Goal: Task Accomplishment & Management: Complete application form

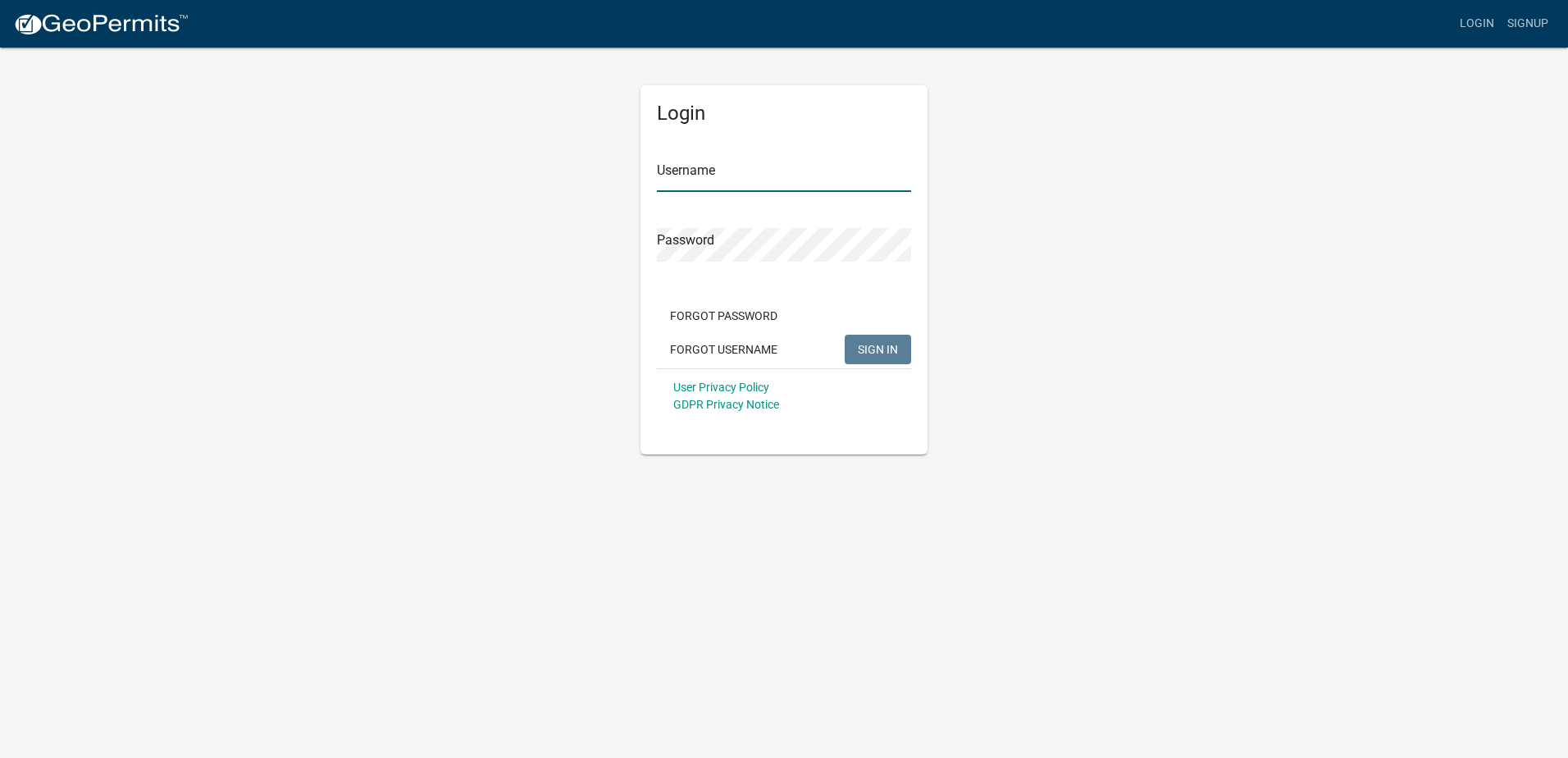
type input "[PERSON_NAME][EMAIL_ADDRESS][DOMAIN_NAME]"
click at [886, 337] on button "SIGN IN" at bounding box center [878, 349] width 67 height 30
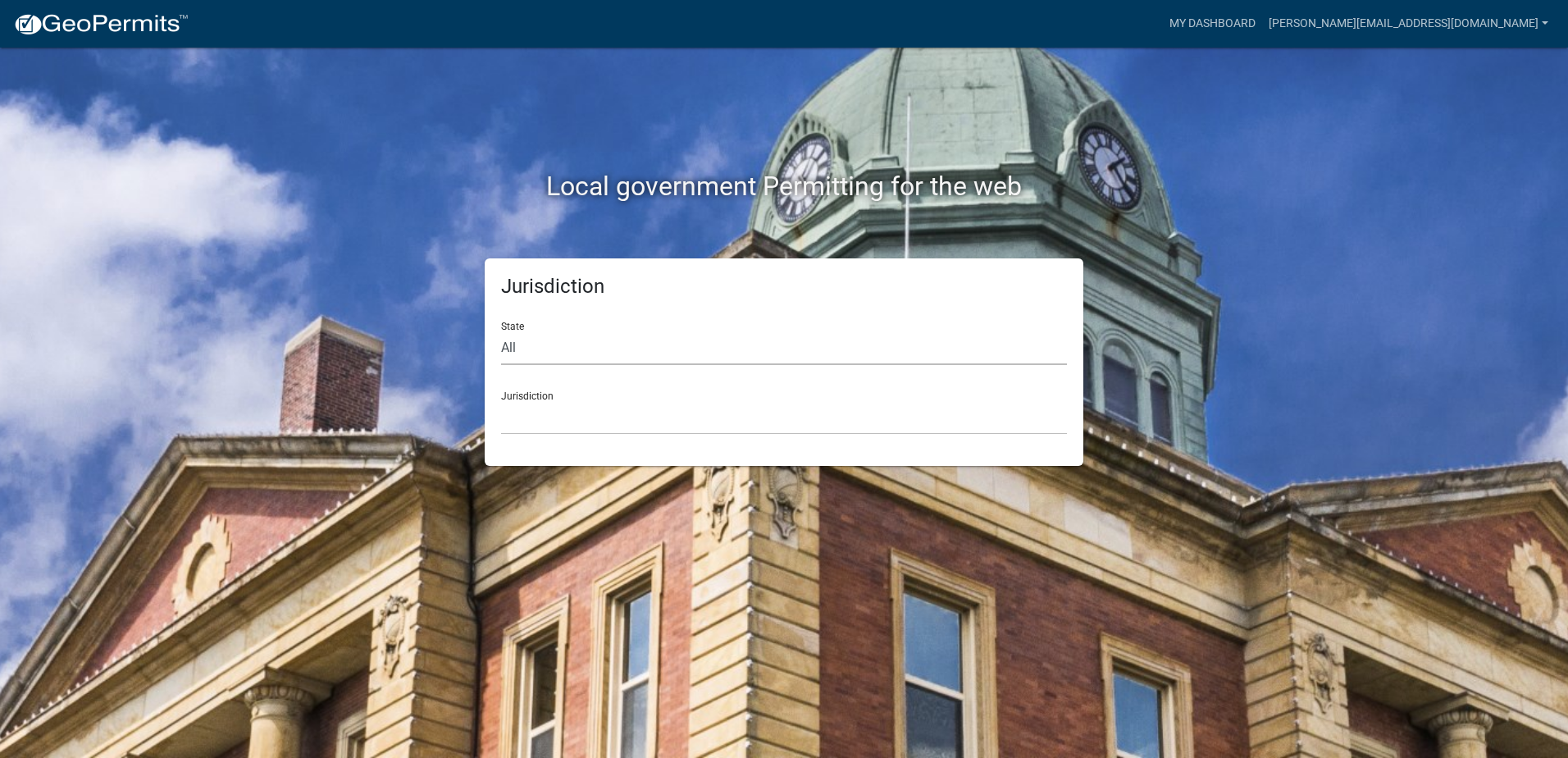
click at [536, 354] on select "All [US_STATE] [US_STATE] [US_STATE] [US_STATE] [US_STATE] [US_STATE] [US_STATE…" at bounding box center [784, 347] width 565 height 33
click at [549, 340] on select "All [US_STATE] [US_STATE] [US_STATE] [US_STATE] [US_STATE] [US_STATE] [US_STATE…" at bounding box center [784, 347] width 565 height 33
select select "[US_STATE]"
click at [501, 331] on select "All [US_STATE] [US_STATE] [US_STATE] [US_STATE] [US_STATE] [US_STATE] [US_STATE…" at bounding box center [784, 347] width 565 height 33
click at [545, 402] on select "[GEOGRAPHIC_DATA], [US_STATE] [GEOGRAPHIC_DATA], [US_STATE] [GEOGRAPHIC_DATA], …" at bounding box center [784, 418] width 565 height 33
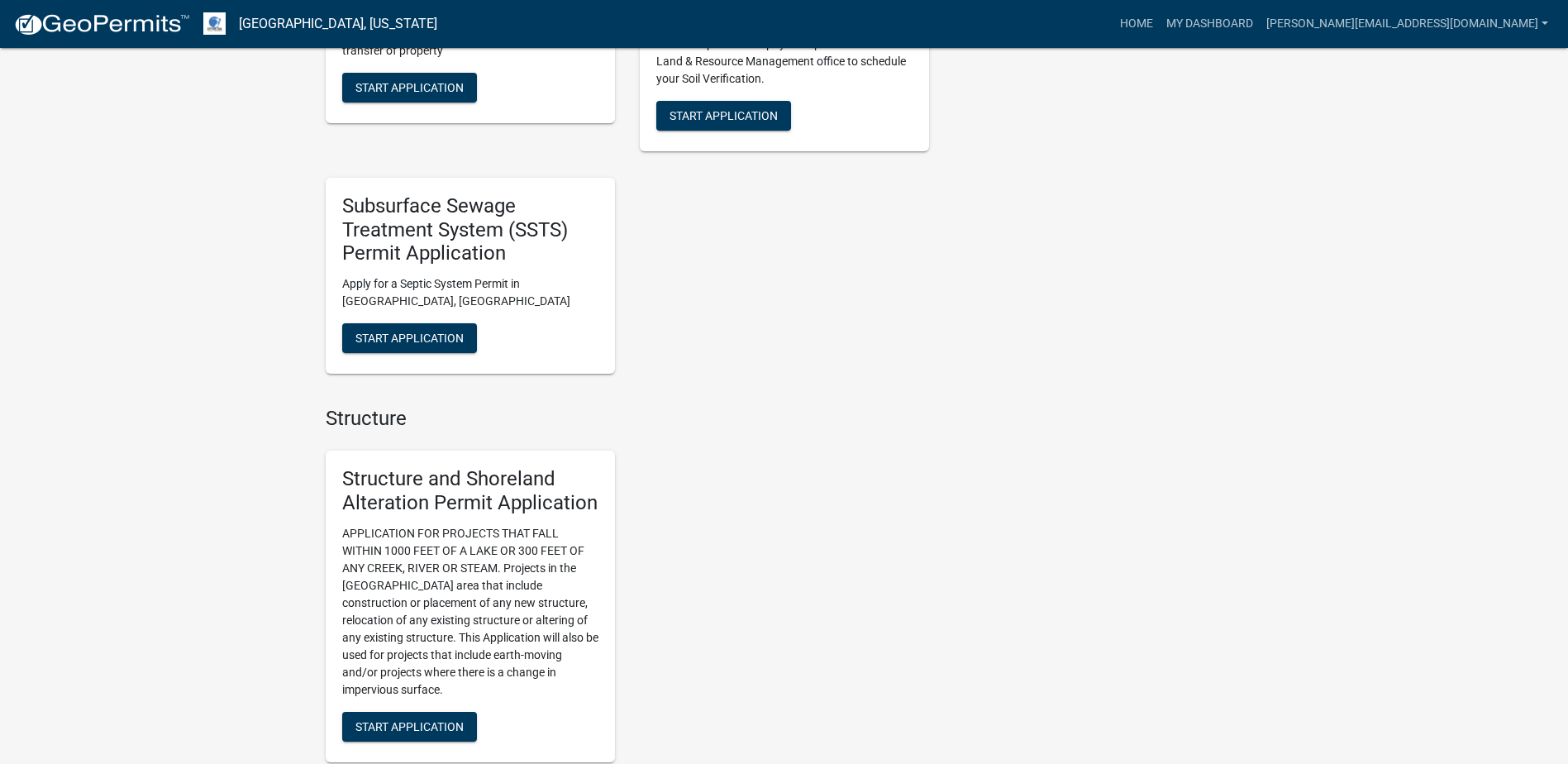
scroll to position [834, 0]
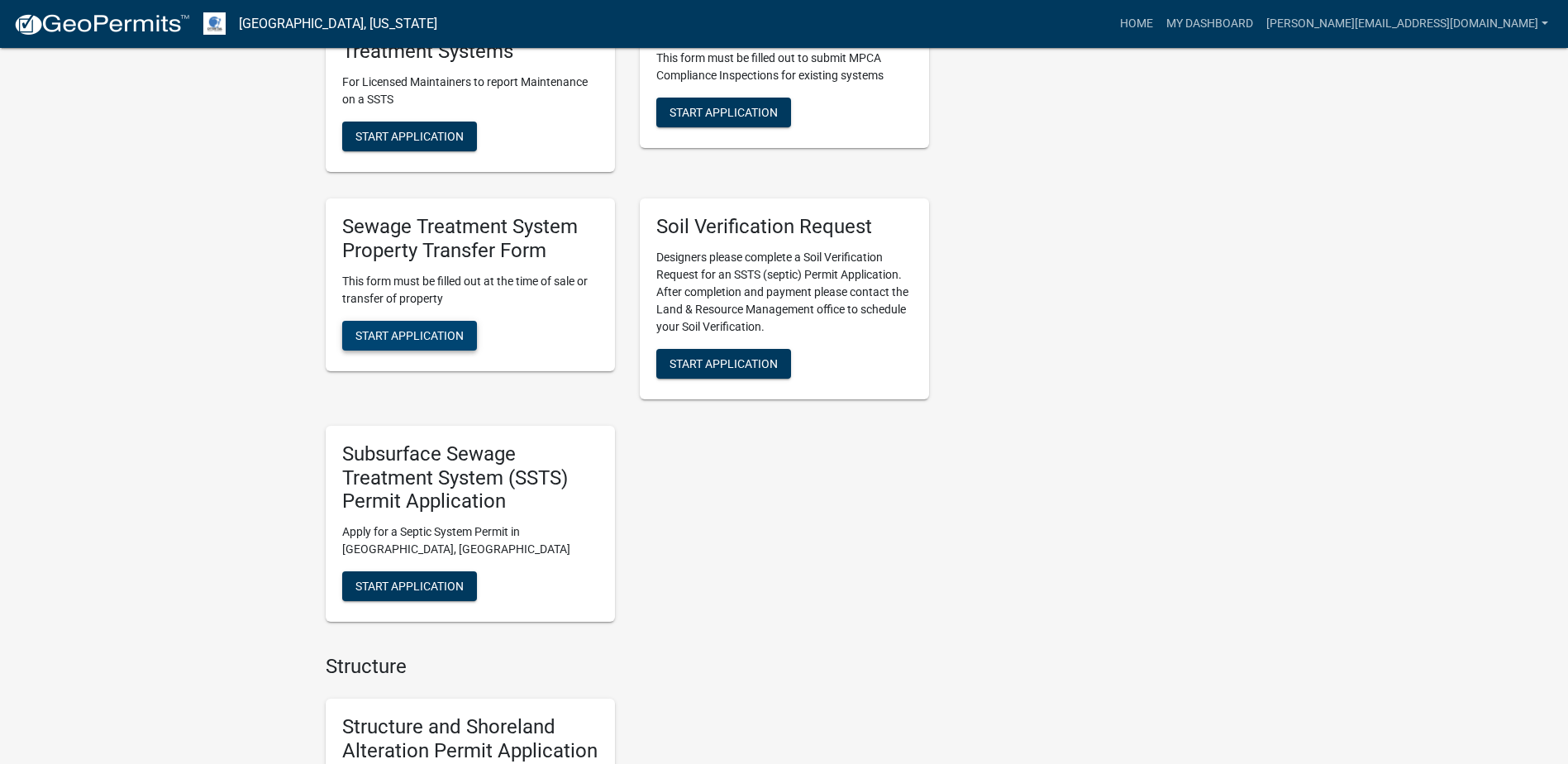
click at [432, 328] on button "Start Application" at bounding box center [409, 335] width 135 height 30
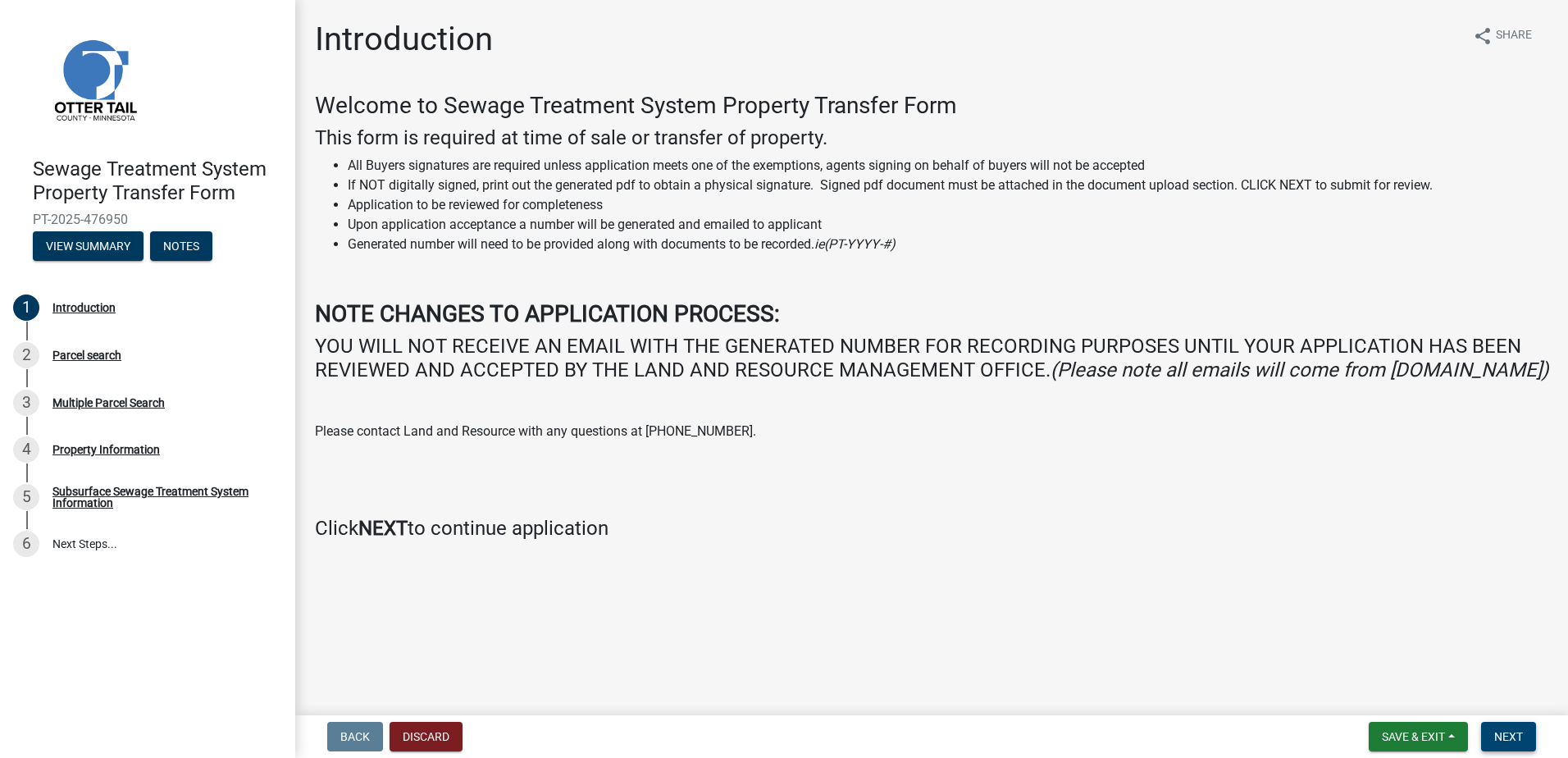
click at [1510, 736] on span "Next" at bounding box center [1508, 737] width 29 height 13
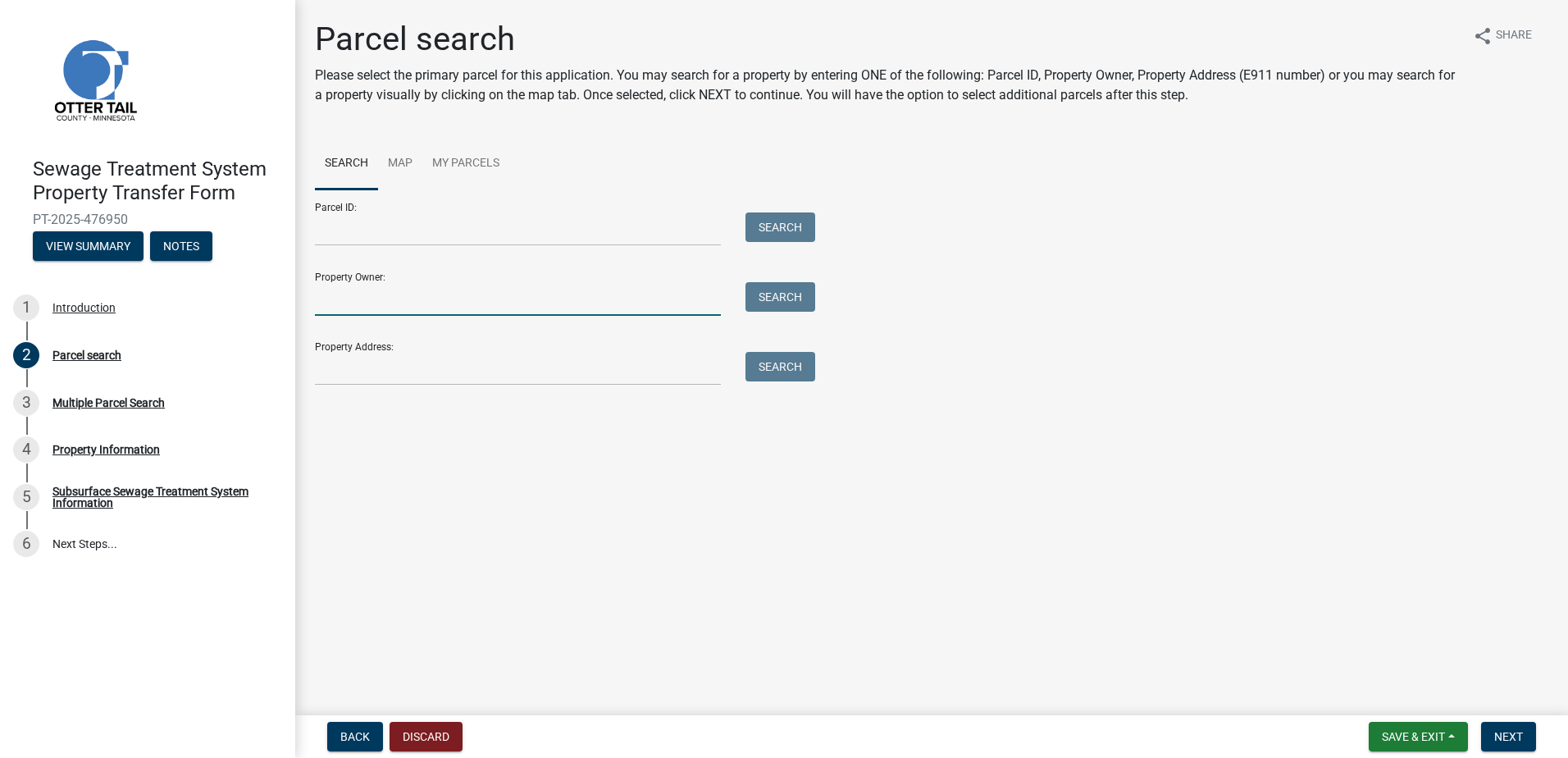
click at [364, 308] on input "Property Owner:" at bounding box center [518, 298] width 406 height 33
type input "[PERSON_NAME]"
click at [776, 290] on button "Search" at bounding box center [780, 297] width 70 height 30
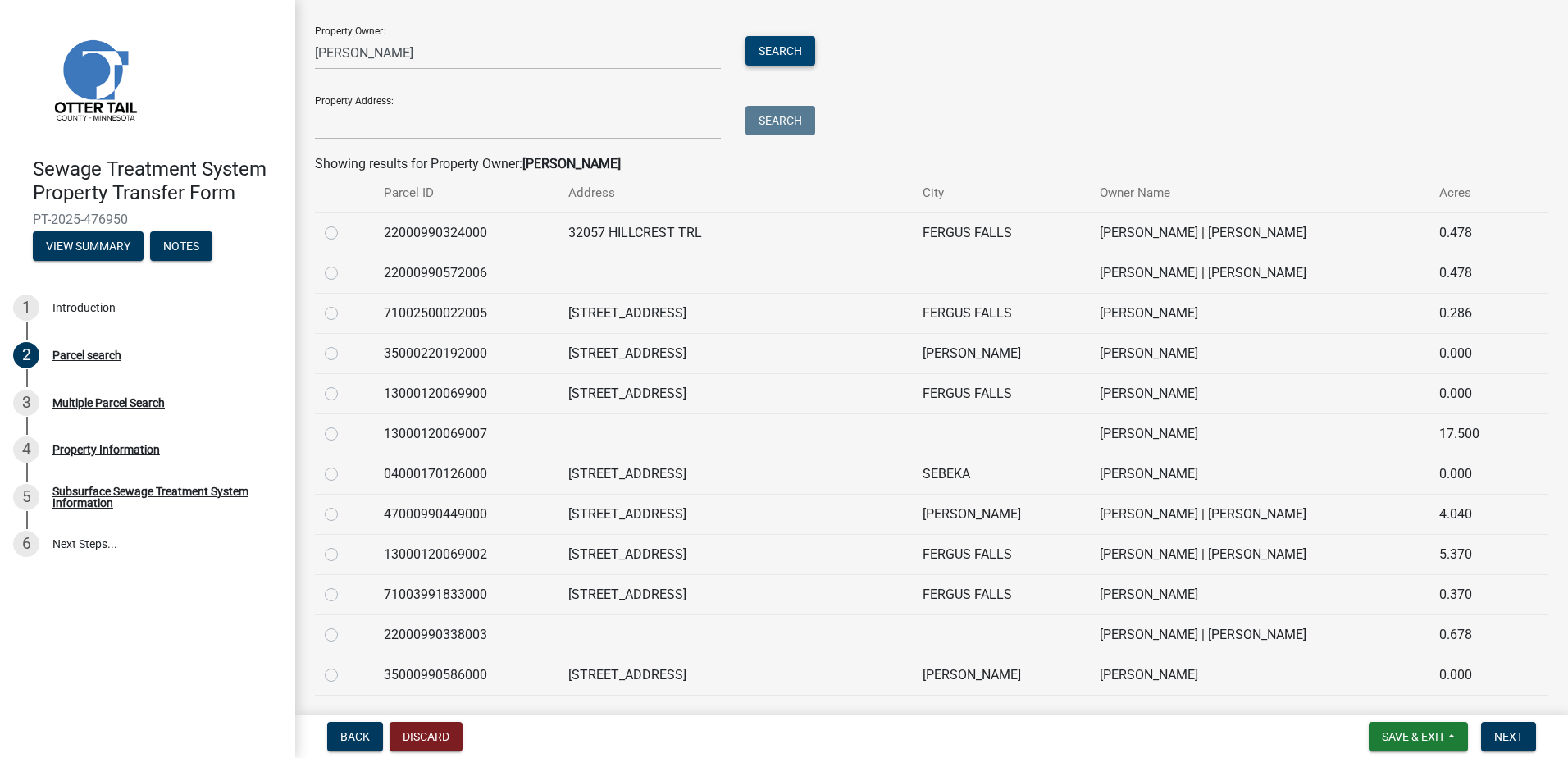
scroll to position [410, 0]
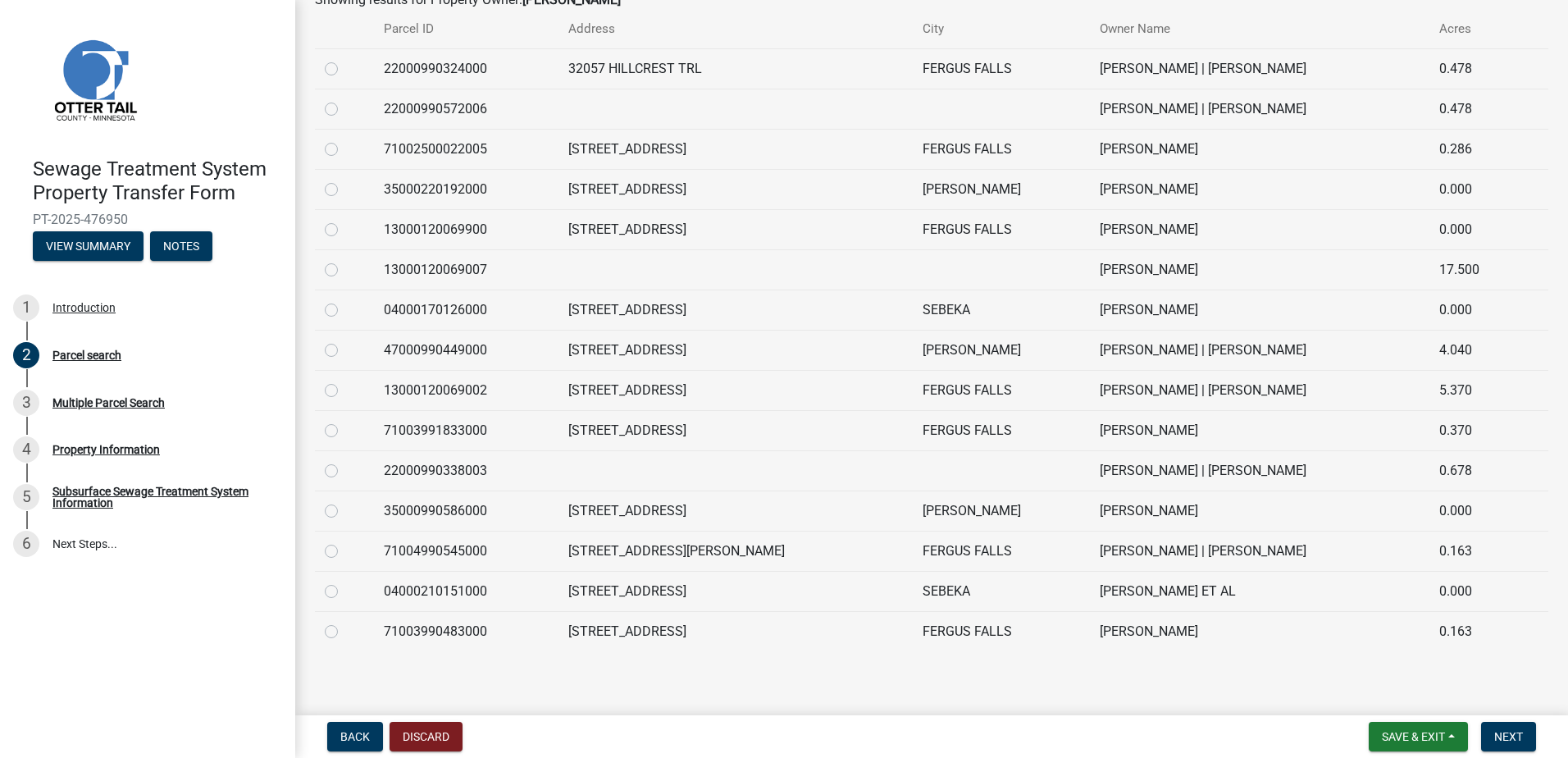
click at [344, 300] on label at bounding box center [344, 300] width 0 height 0
click at [344, 305] on input "radio" at bounding box center [349, 305] width 10 height 10
radio input "true"
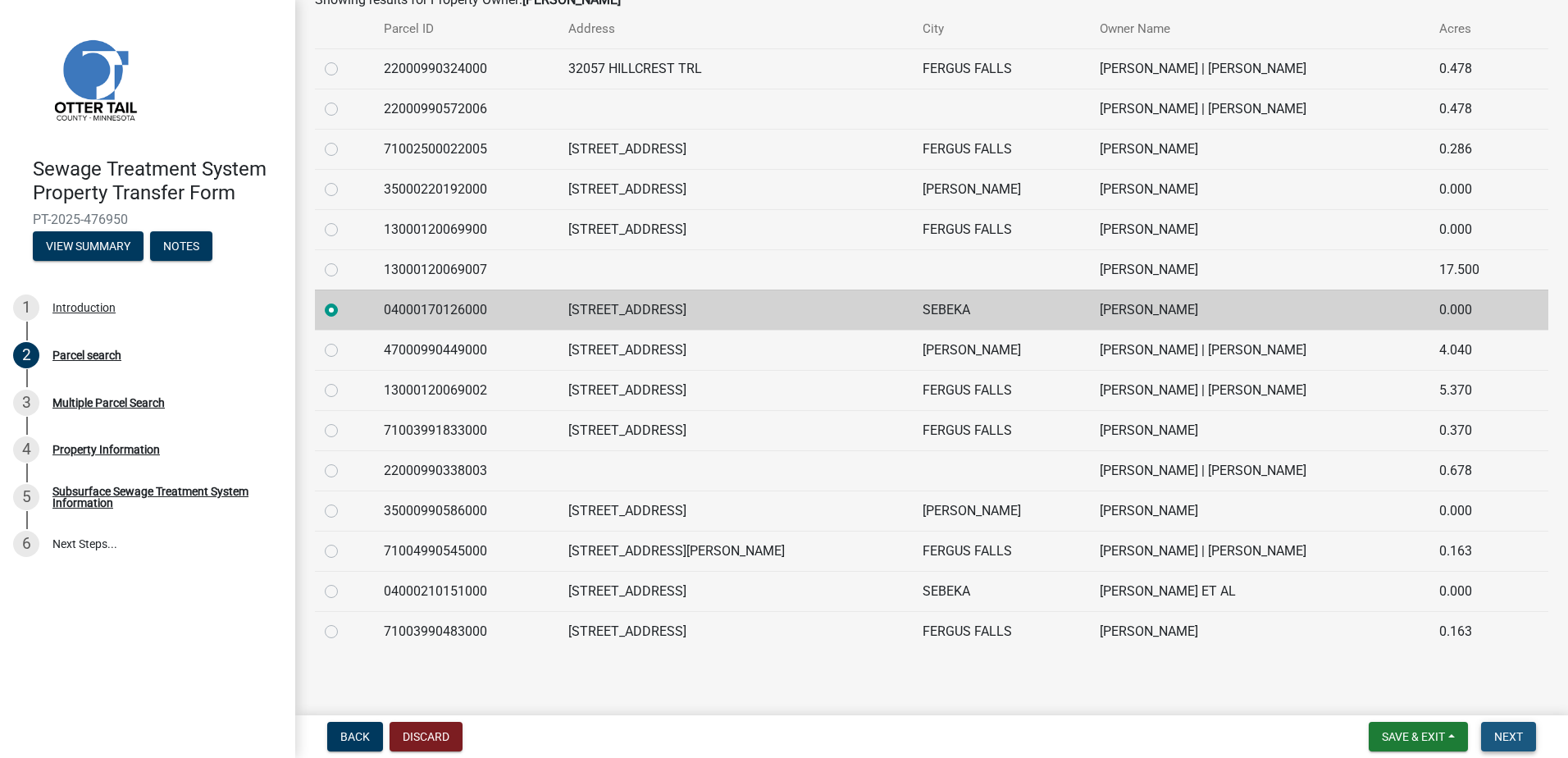
click at [1507, 738] on span "Next" at bounding box center [1508, 737] width 29 height 13
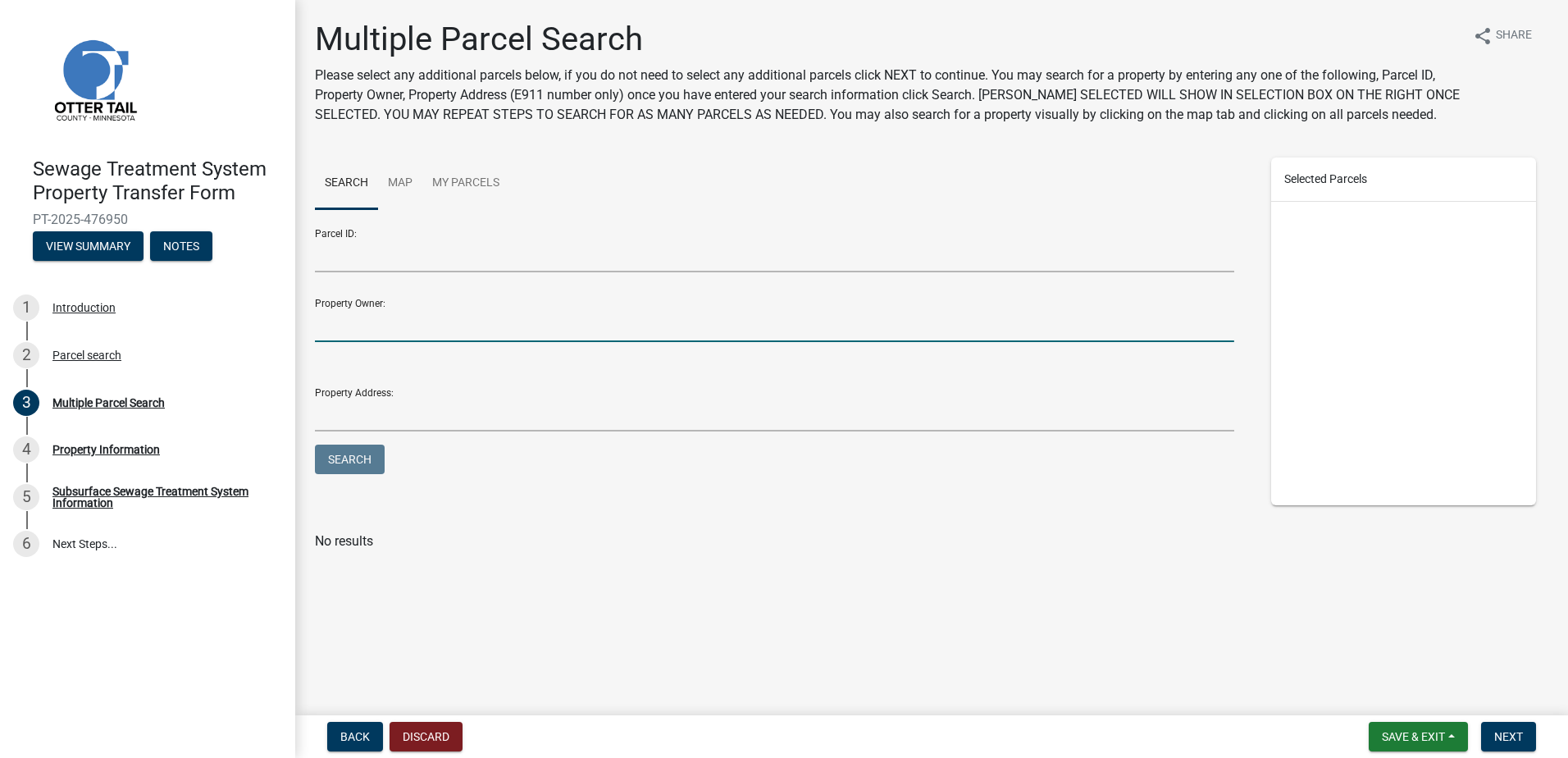
click at [405, 326] on input "Property Owner:" at bounding box center [774, 324] width 919 height 33
type input "[PERSON_NAME]"
click at [1517, 736] on span "Next" at bounding box center [1508, 737] width 29 height 13
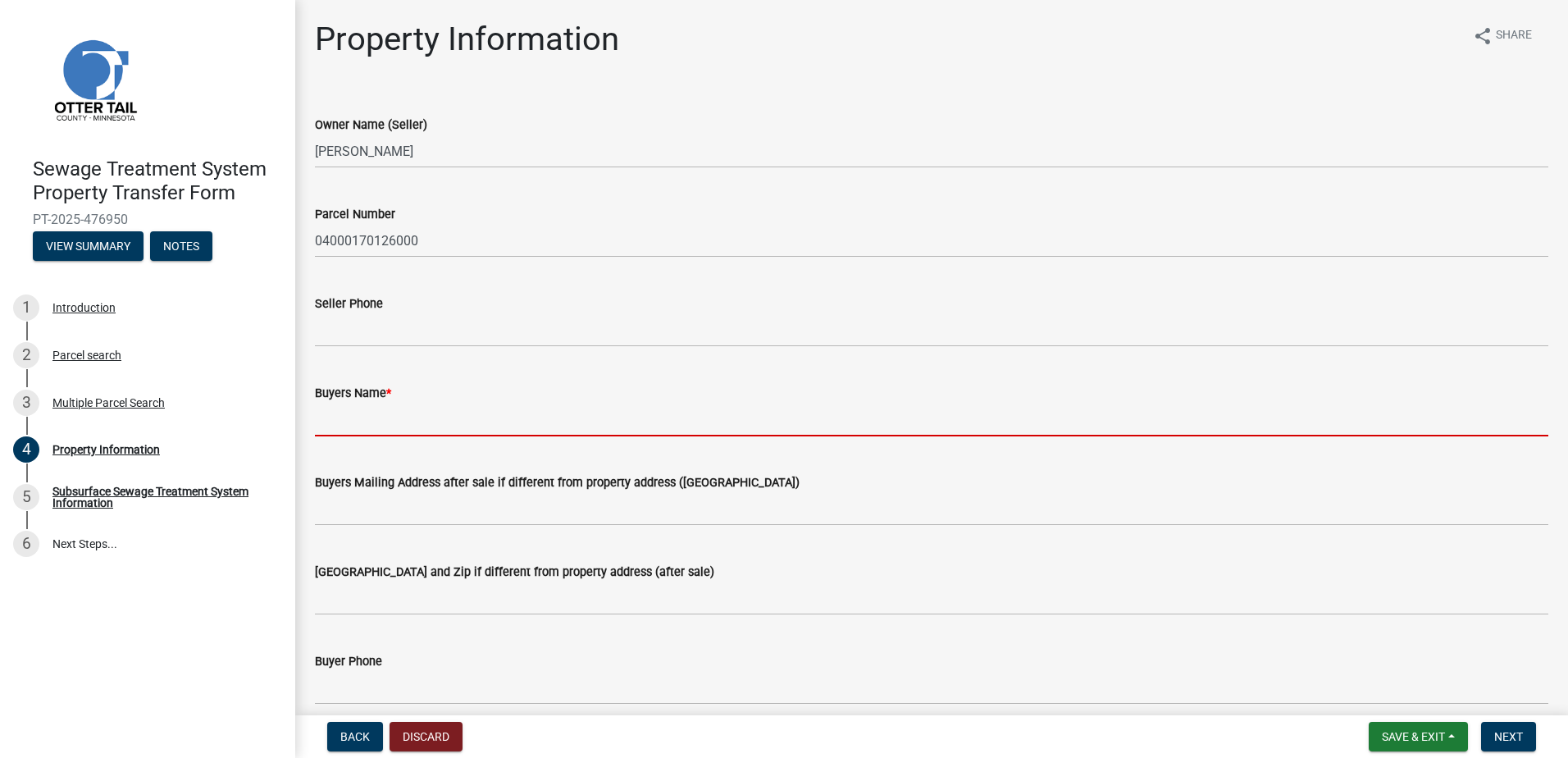
click at [386, 420] on input "Buyers Name *" at bounding box center [931, 419] width 1233 height 33
type input "[PERSON_NAME] [PERSON_NAME]"
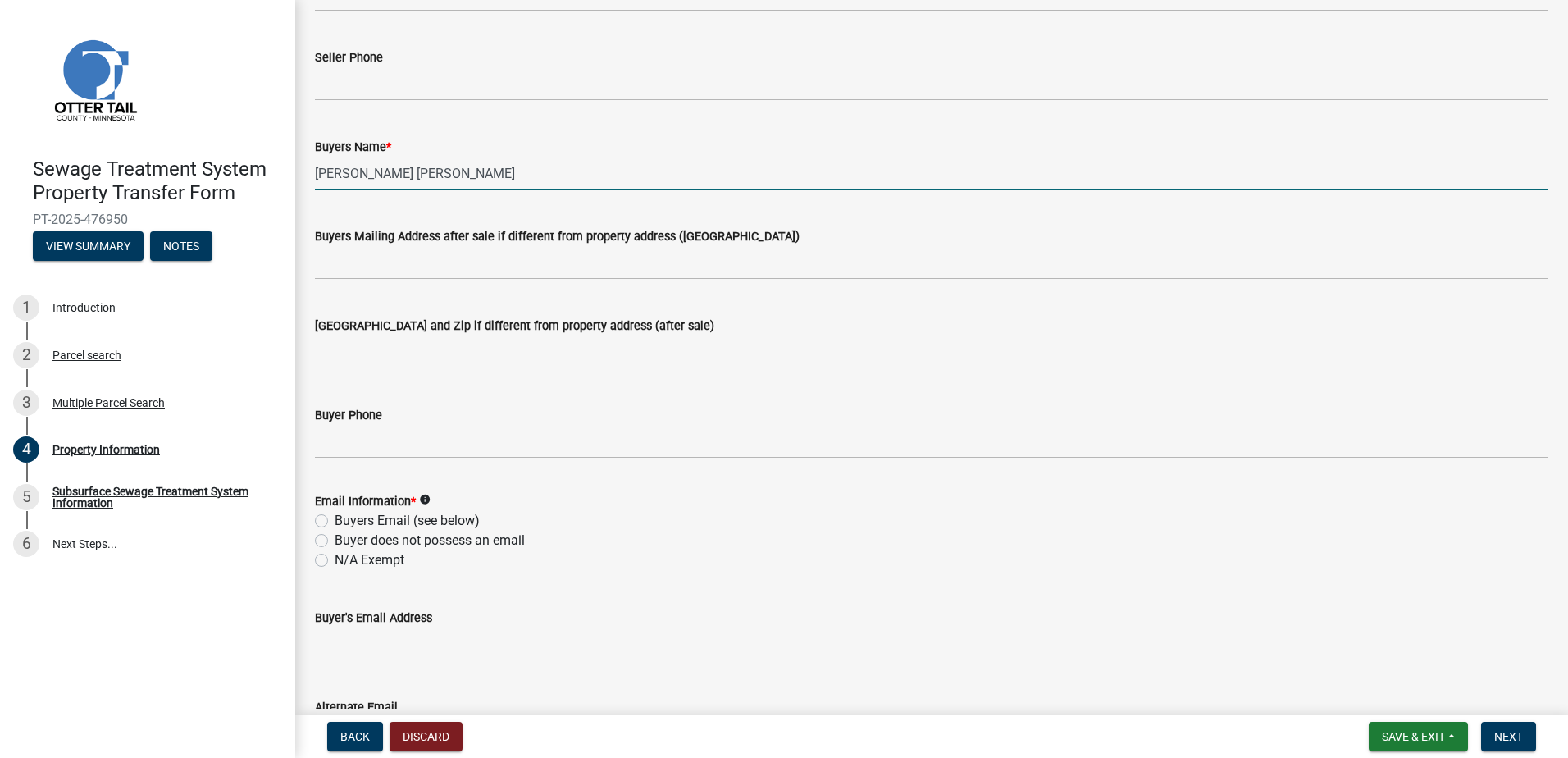
scroll to position [328, 0]
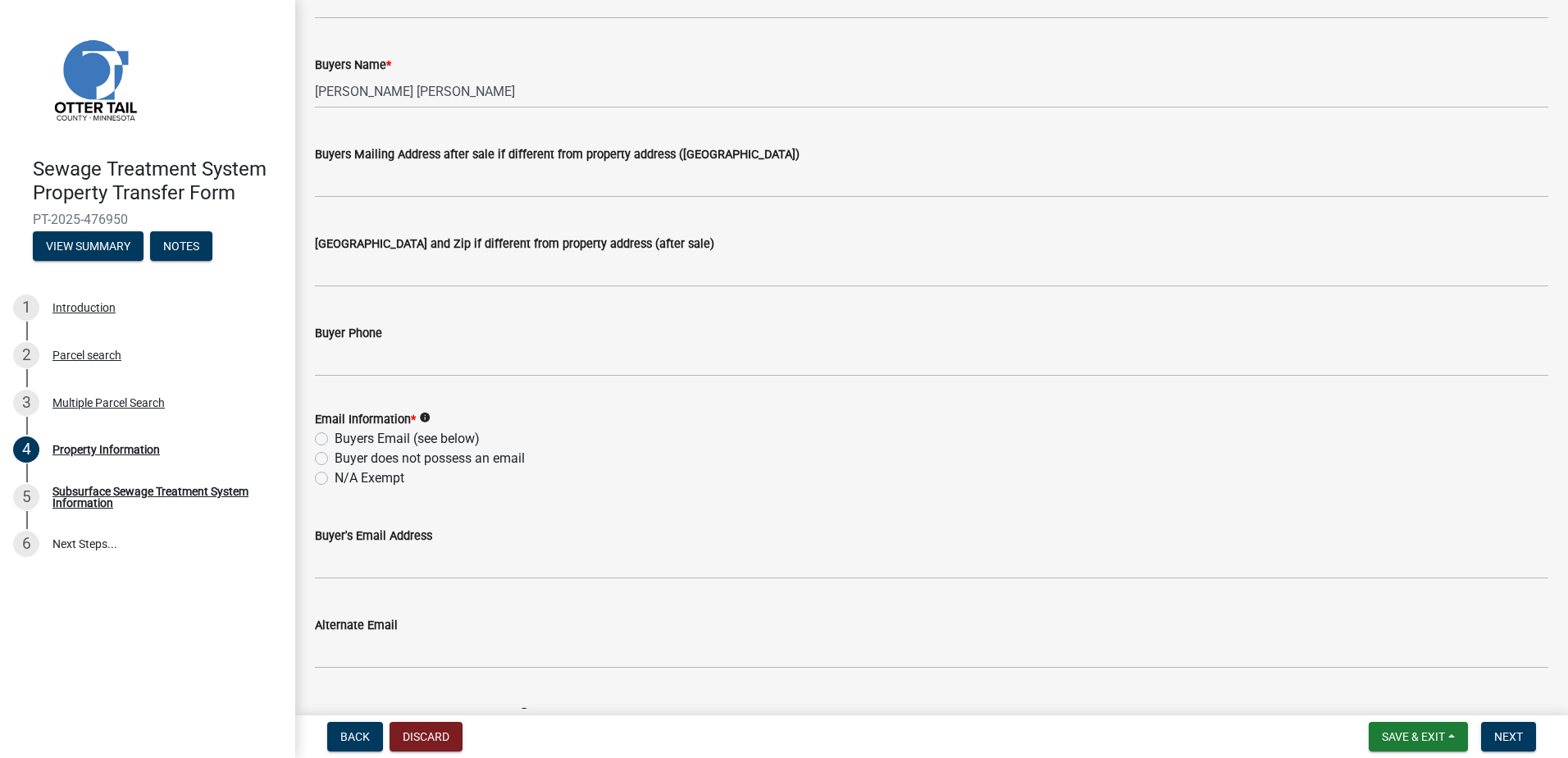
click at [335, 478] on label "N/A Exempt" at bounding box center [369, 478] width 70 height 20
click at [335, 478] on input "N/A Exempt" at bounding box center [339, 473] width 10 height 10
radio input "true"
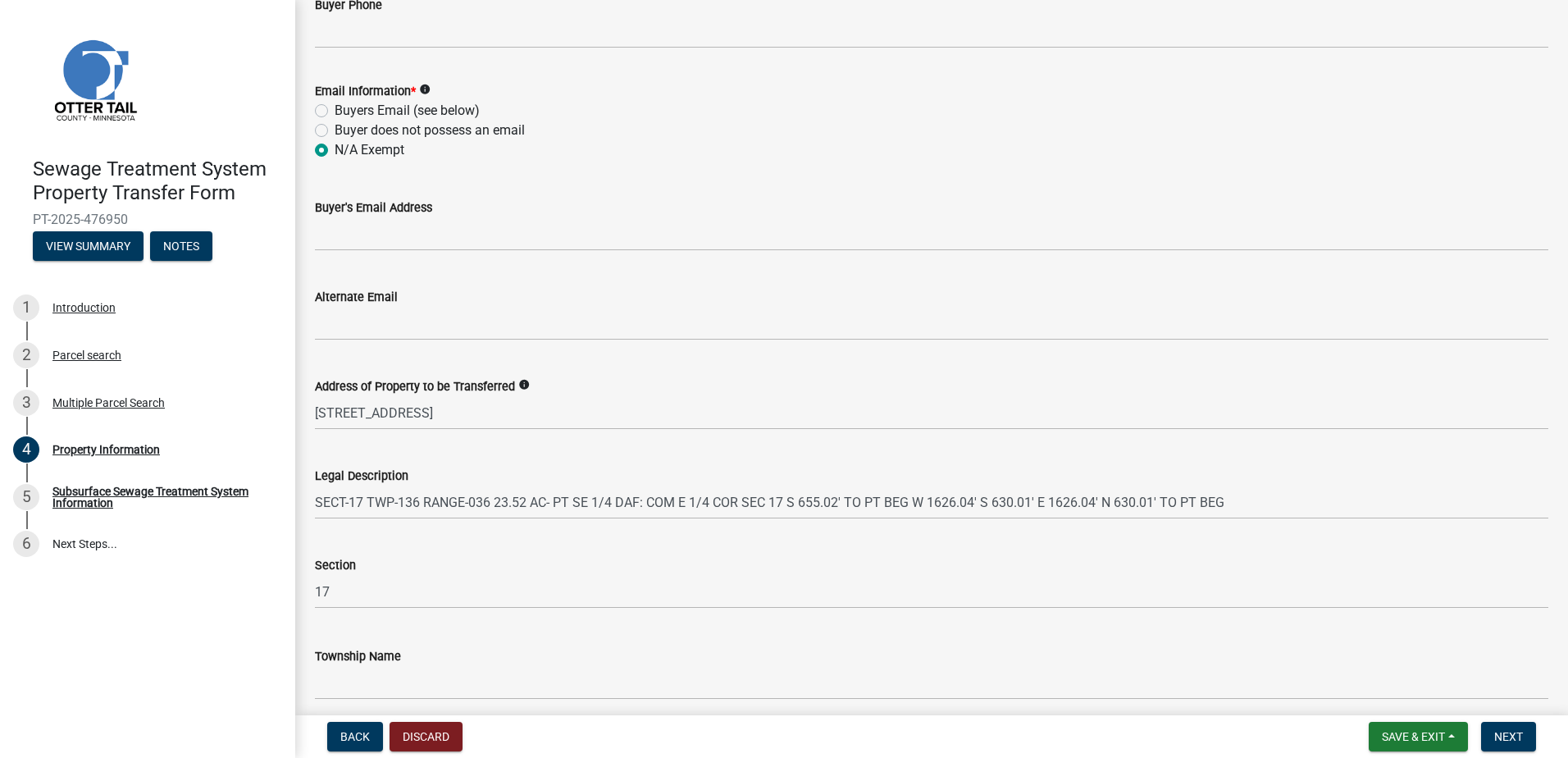
scroll to position [725, 0]
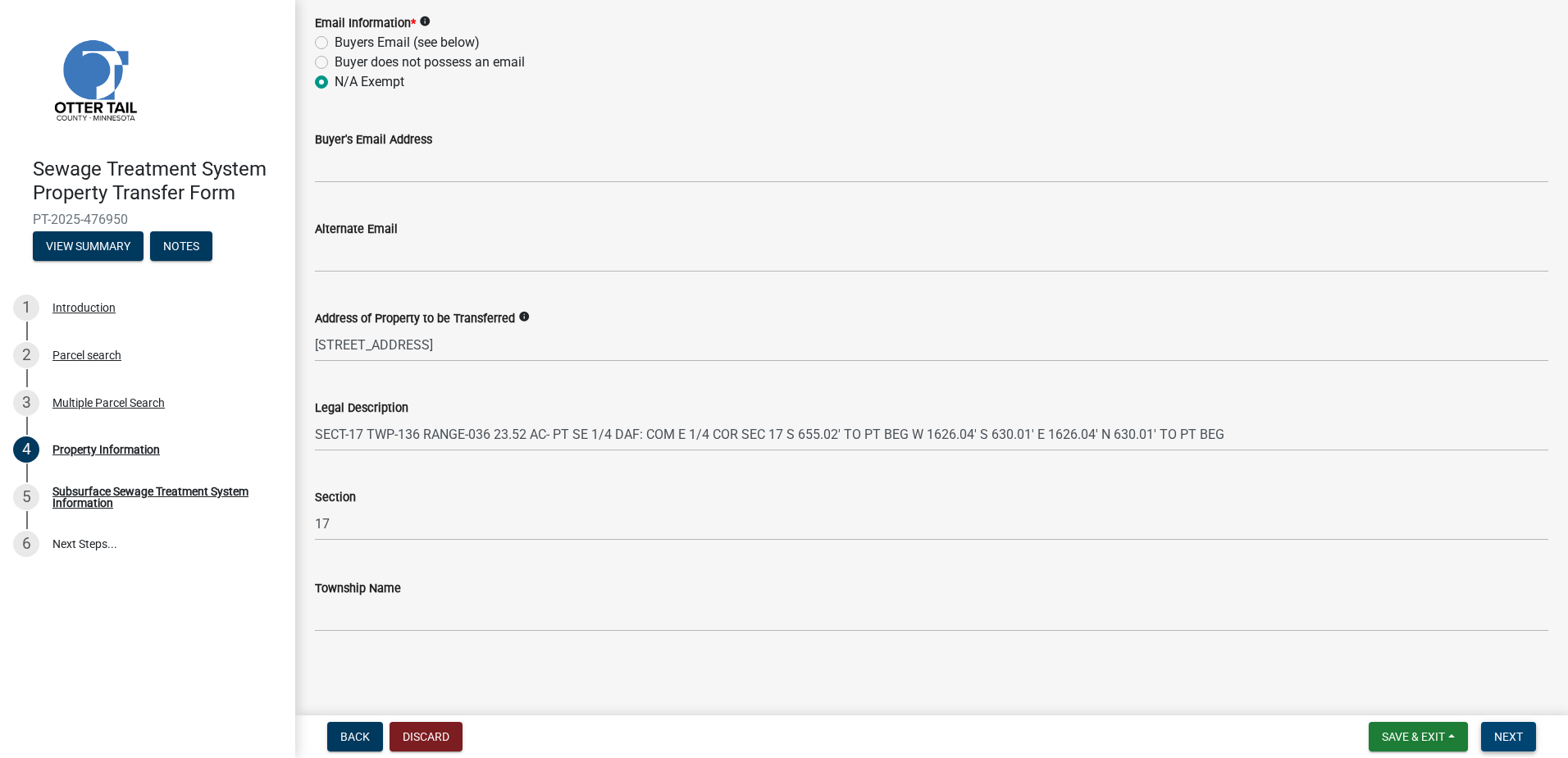
click at [1501, 730] on span "Next" at bounding box center [1508, 737] width 29 height 13
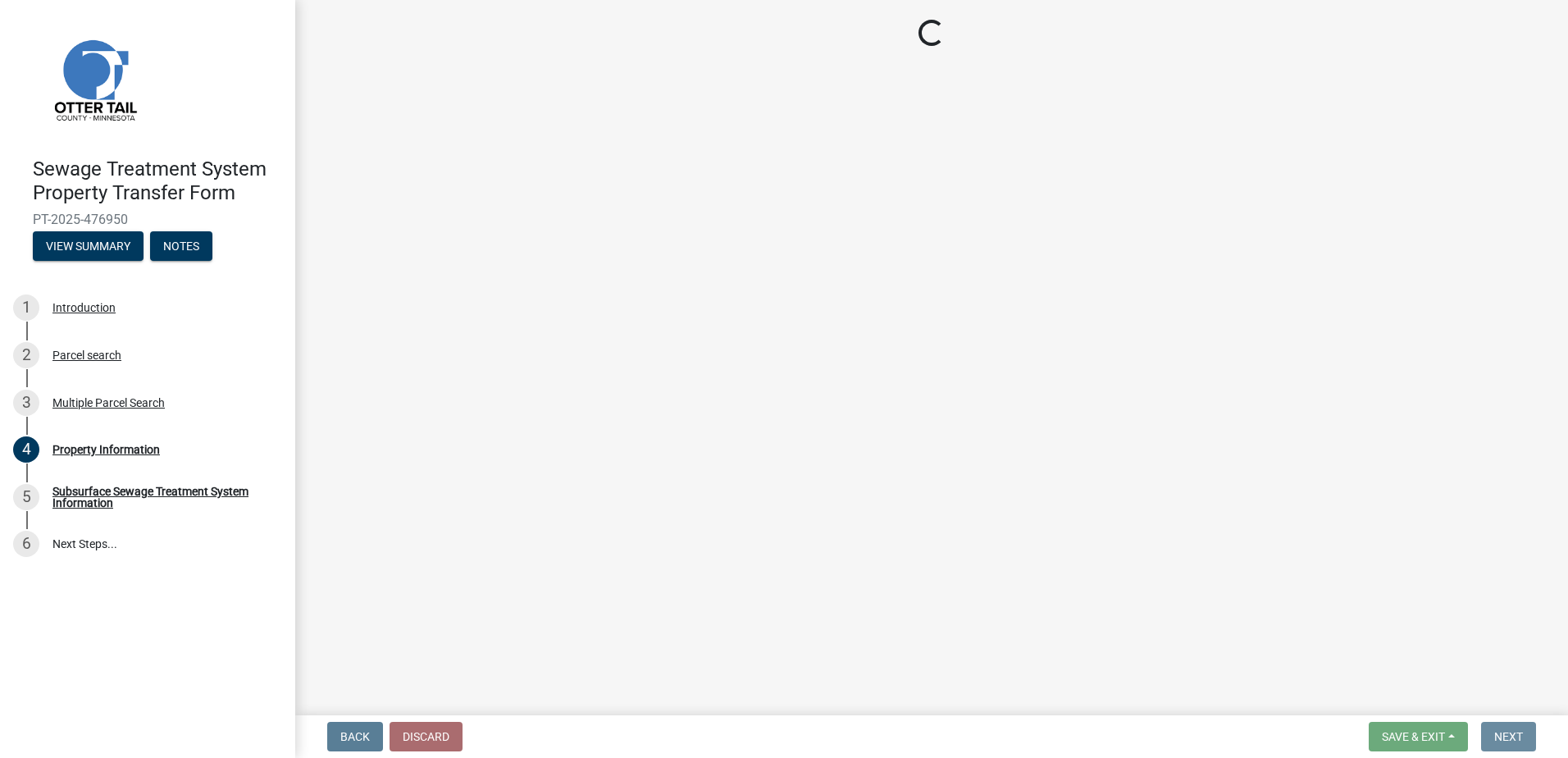
scroll to position [0, 0]
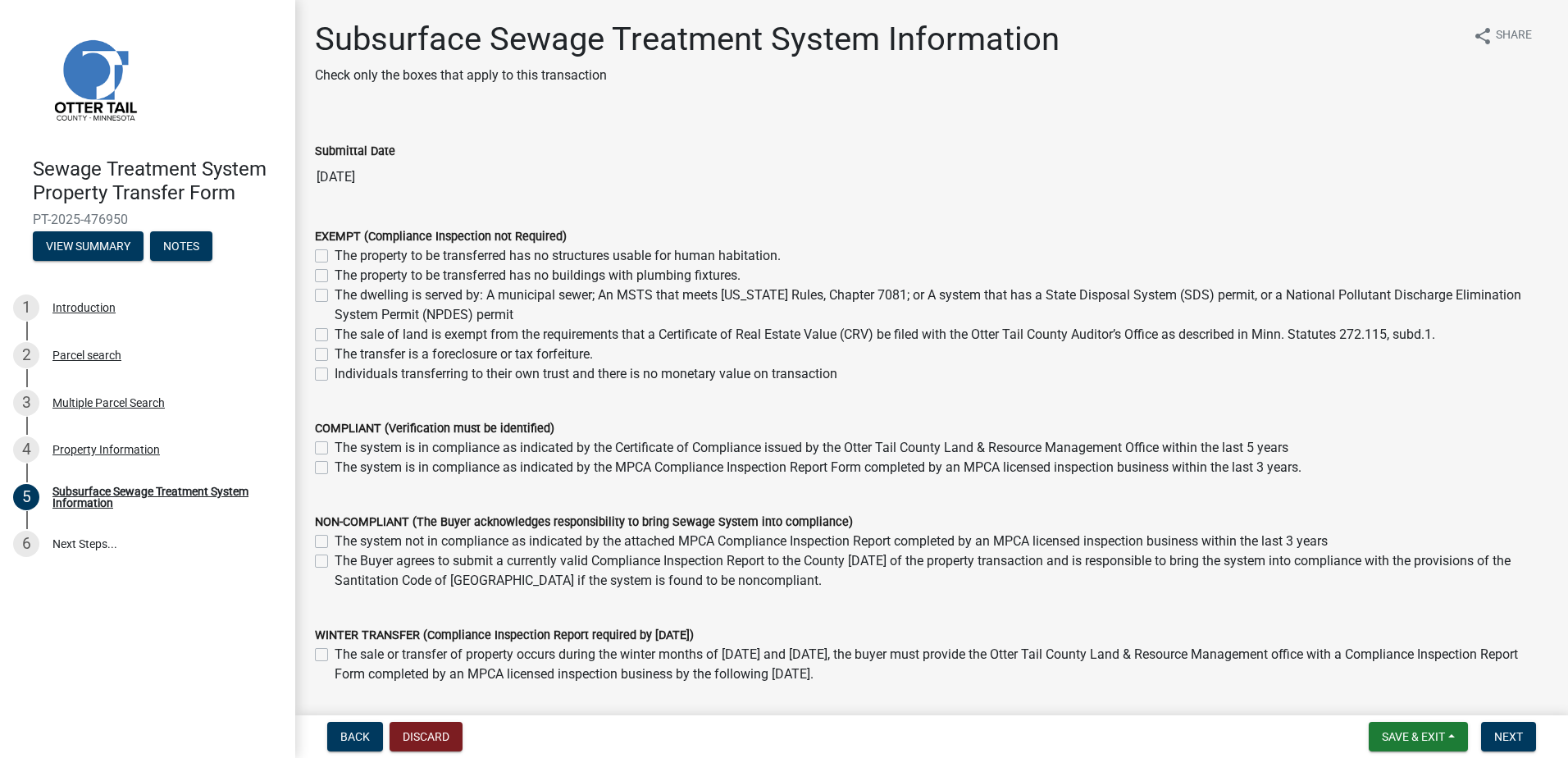
click at [335, 333] on label "The sale of land is exempt from the requirements that a Certificate of Real Est…" at bounding box center [885, 335] width 1100 height 20
click at [335, 333] on input "The sale of land is exempt from the requirements that a Certificate of Real Est…" at bounding box center [339, 330] width 10 height 10
checkbox input "true"
checkbox input "false"
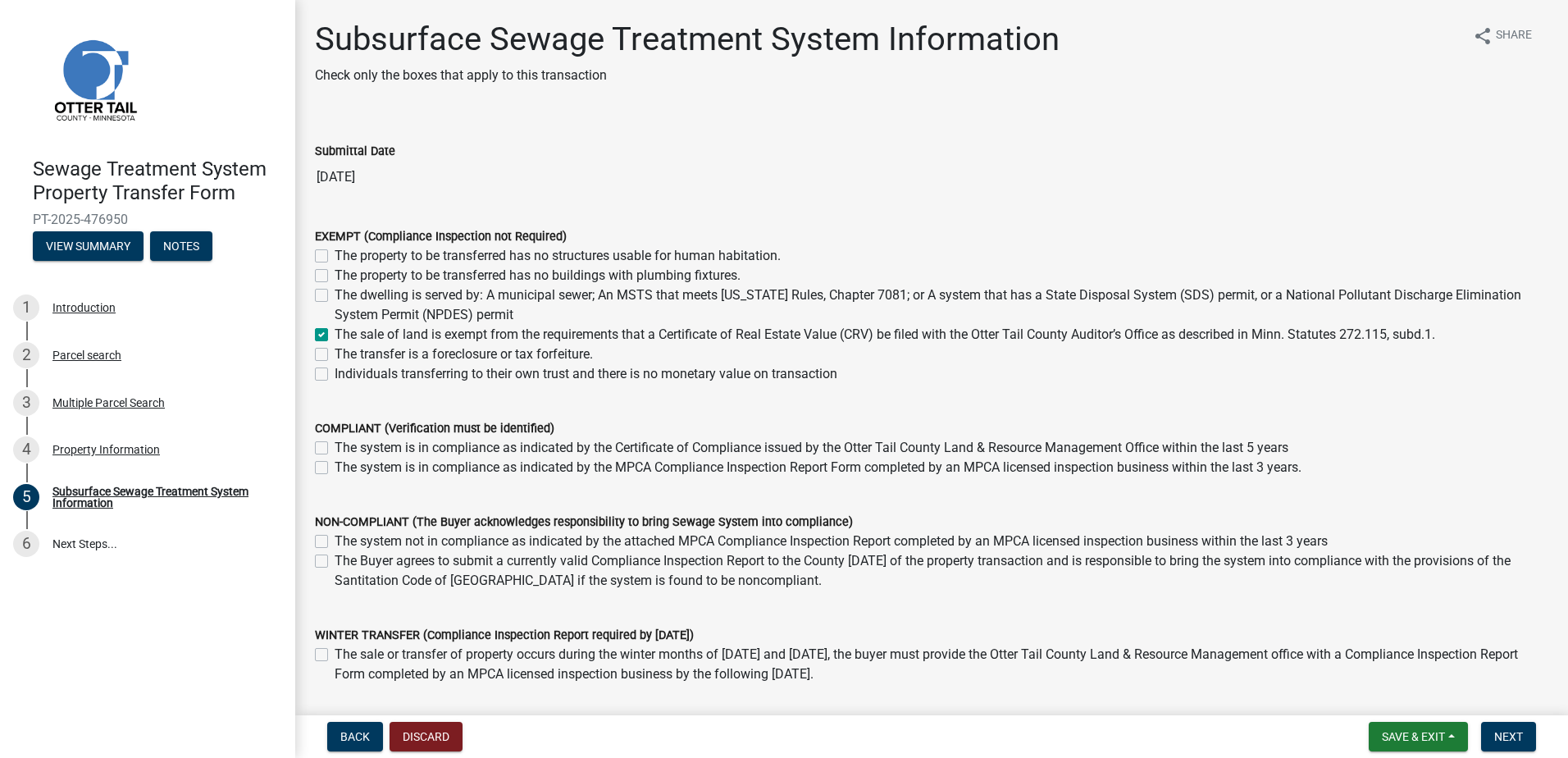
checkbox input "false"
checkbox input "true"
checkbox input "false"
click at [335, 449] on label "The system is in compliance as indicated by the Certificate of Compliance issue…" at bounding box center [811, 447] width 953 height 20
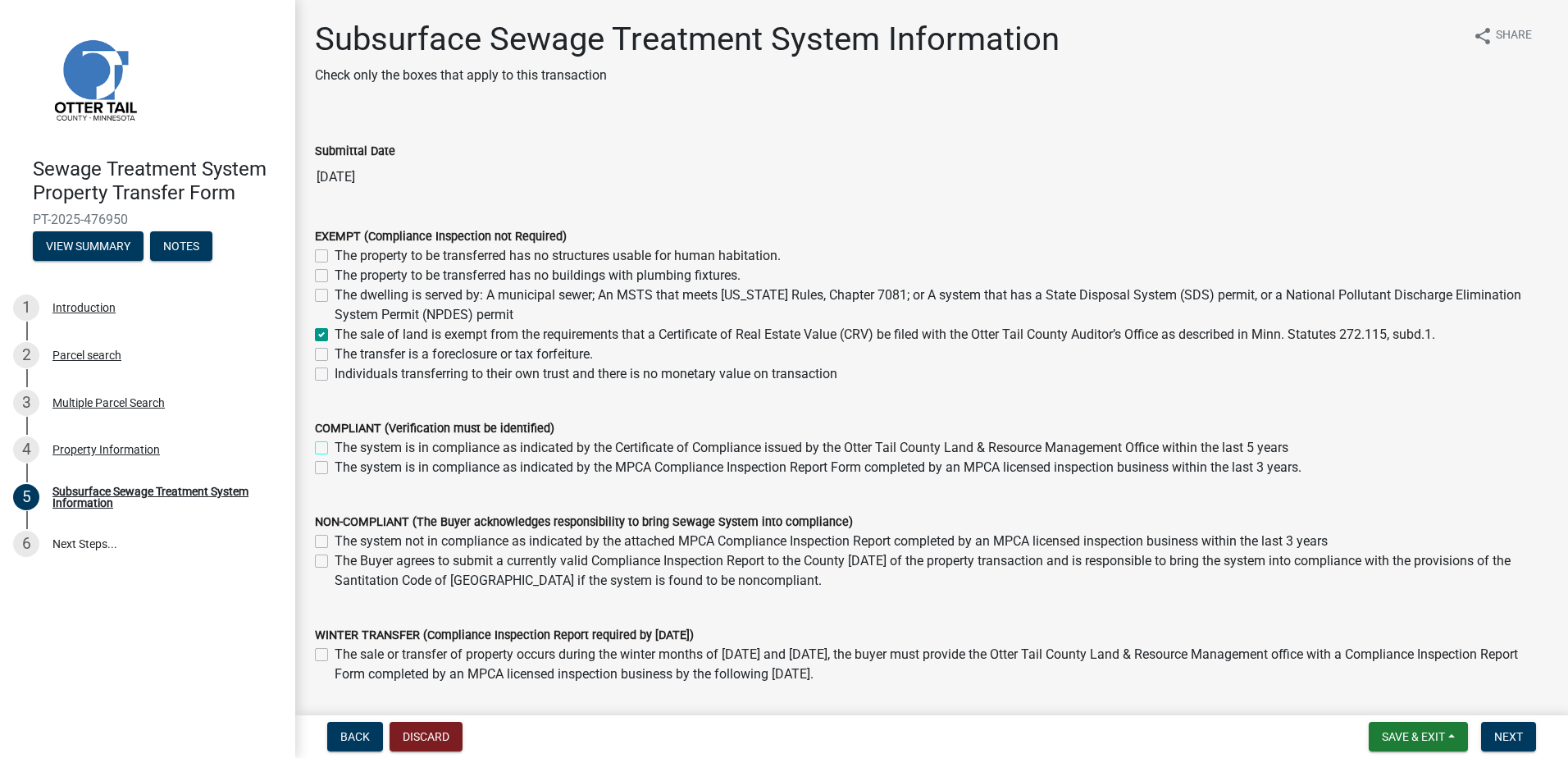
click at [335, 448] on input "The system is in compliance as indicated by the Certificate of Compliance issue…" at bounding box center [339, 442] width 10 height 10
checkbox input "true"
click at [335, 467] on label "The system is in compliance as indicated by the MPCA Compliance Inspection Repo…" at bounding box center [818, 467] width 967 height 20
click at [335, 467] on input "The system is in compliance as indicated by the MPCA Compliance Inspection Repo…" at bounding box center [339, 462] width 10 height 10
checkbox input "true"
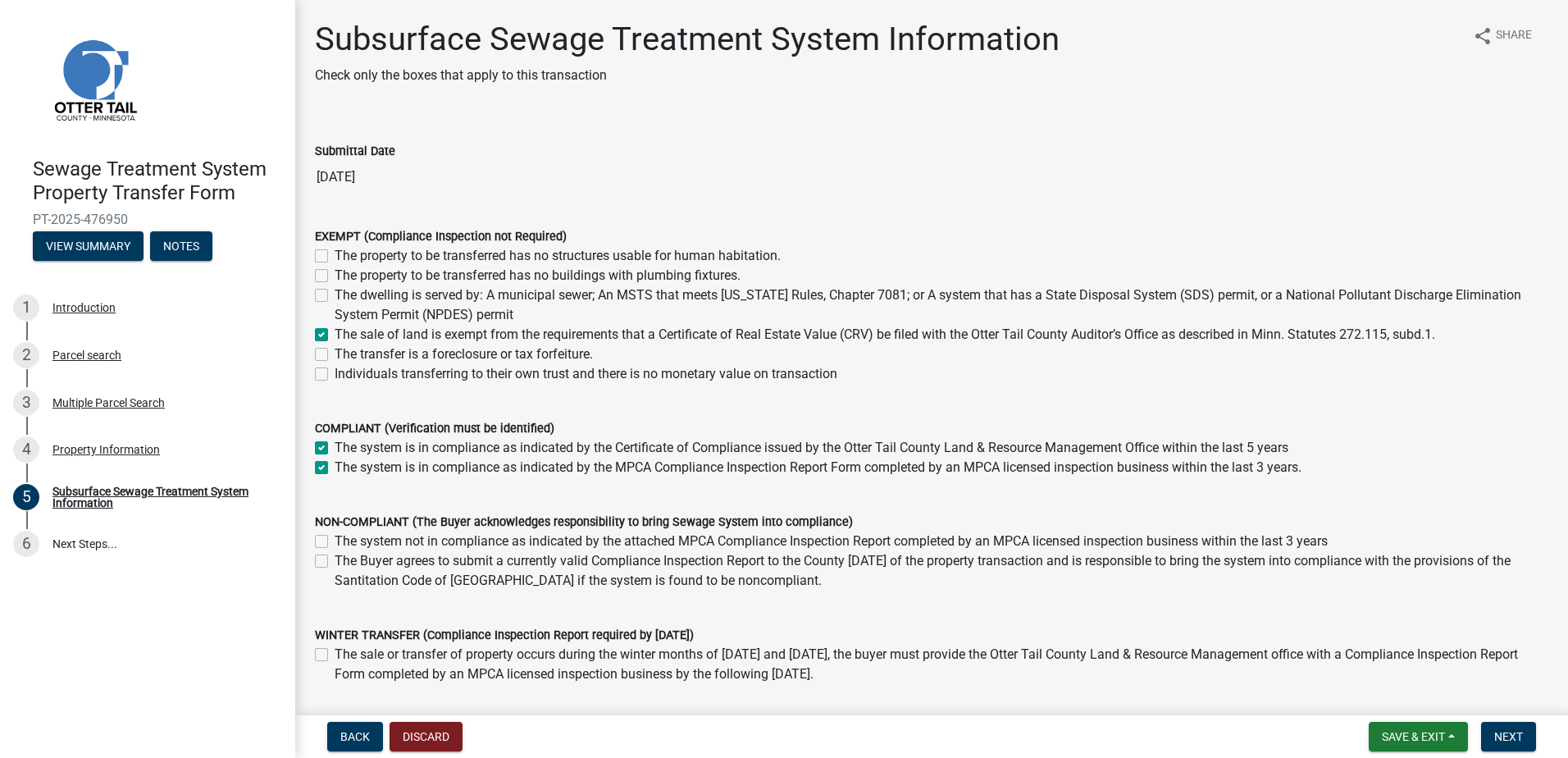
checkbox input "true"
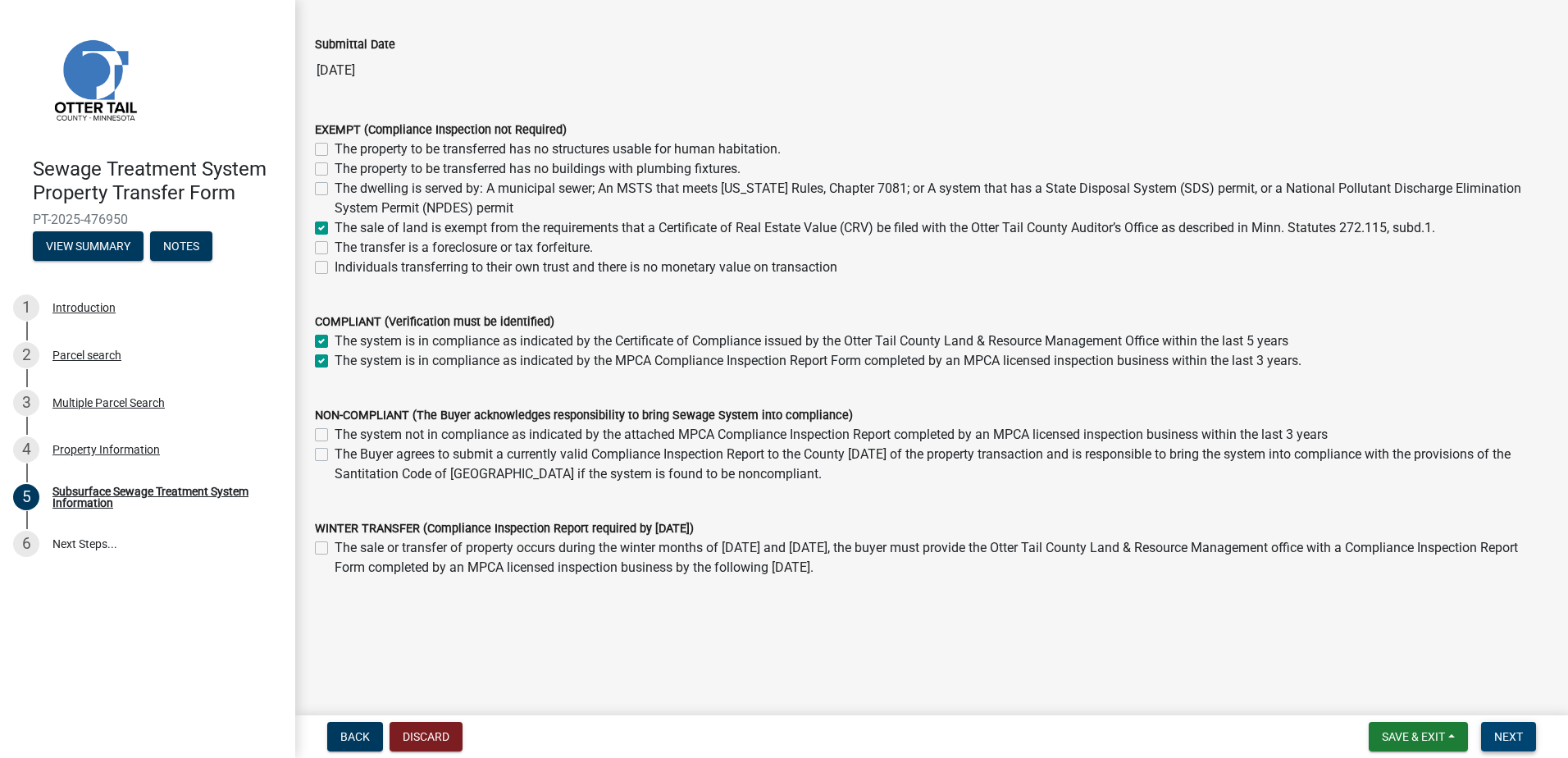
click at [1511, 736] on span "Next" at bounding box center [1508, 737] width 29 height 13
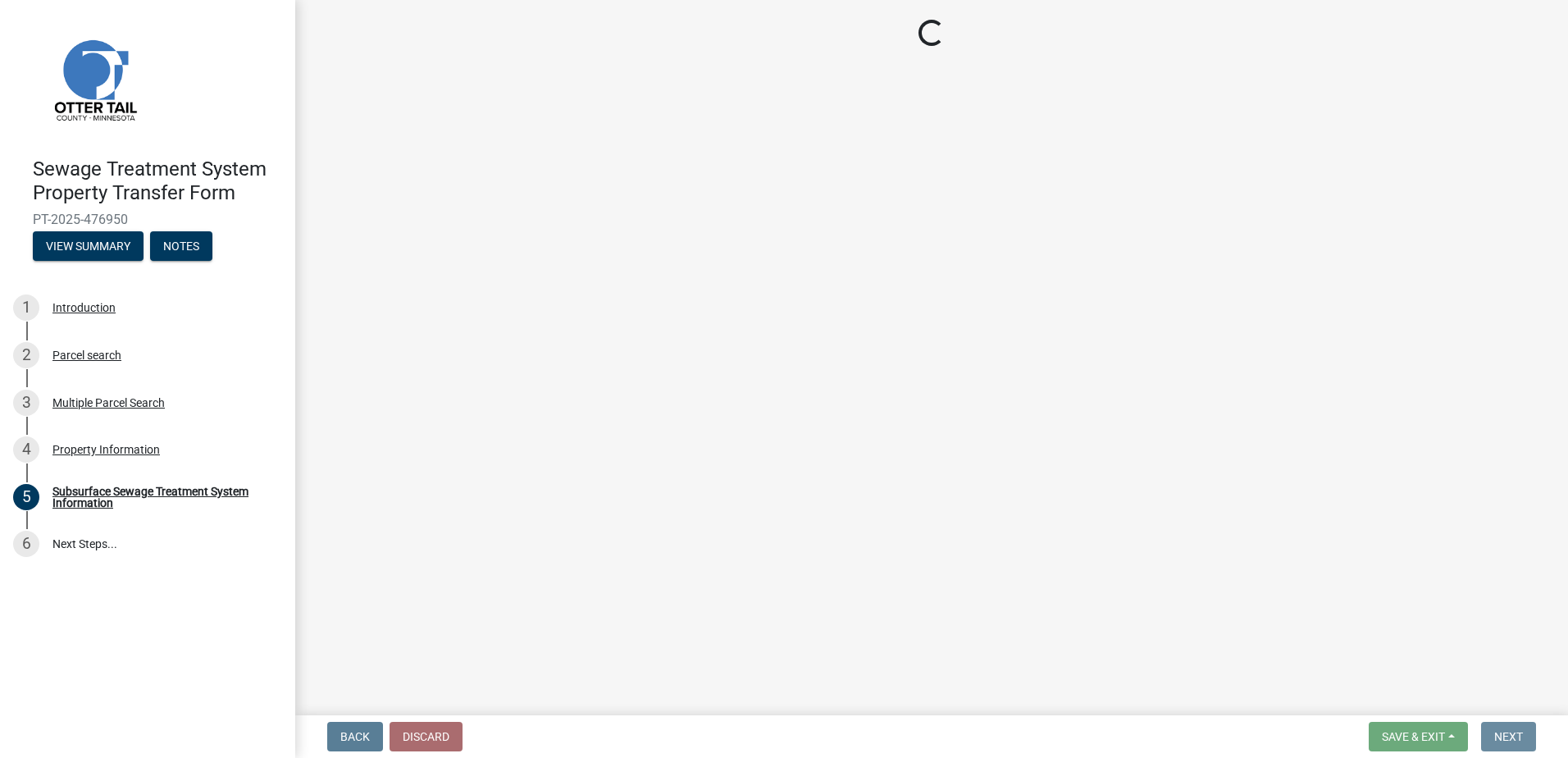
scroll to position [0, 0]
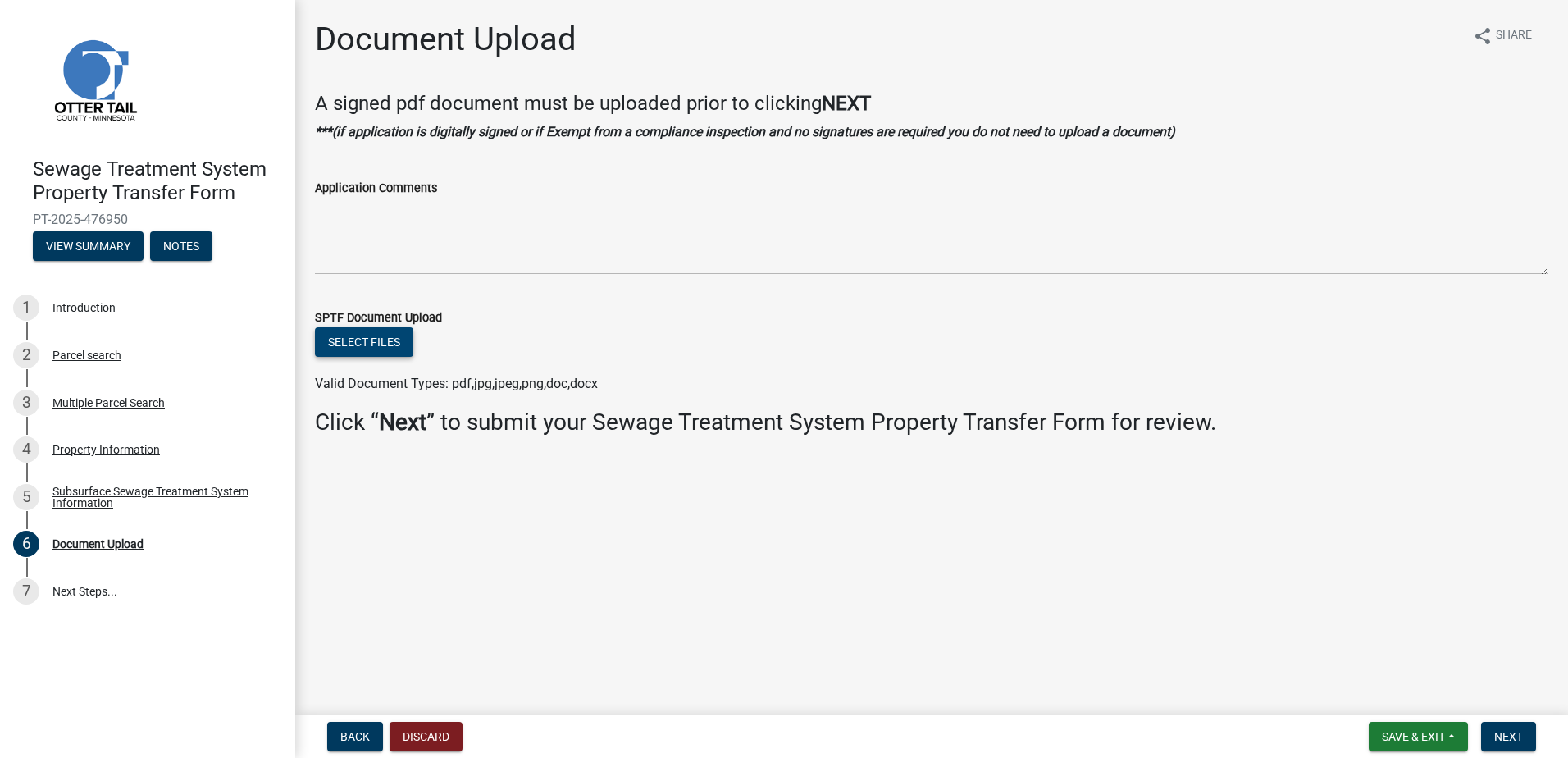
click at [371, 343] on button "Select files" at bounding box center [363, 341] width 98 height 30
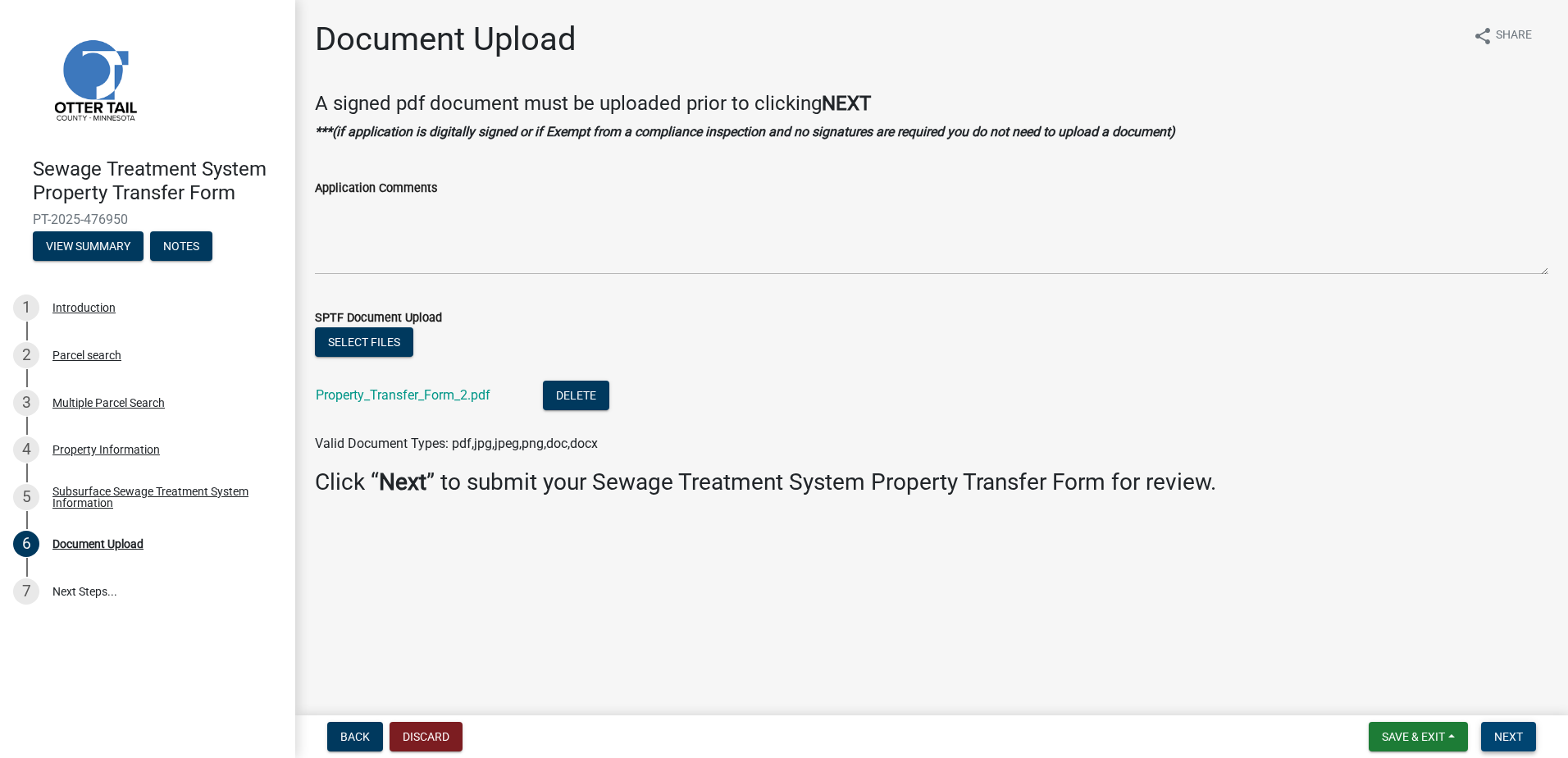
click at [1516, 738] on span "Next" at bounding box center [1508, 737] width 29 height 13
